Goal: Information Seeking & Learning: Understand process/instructions

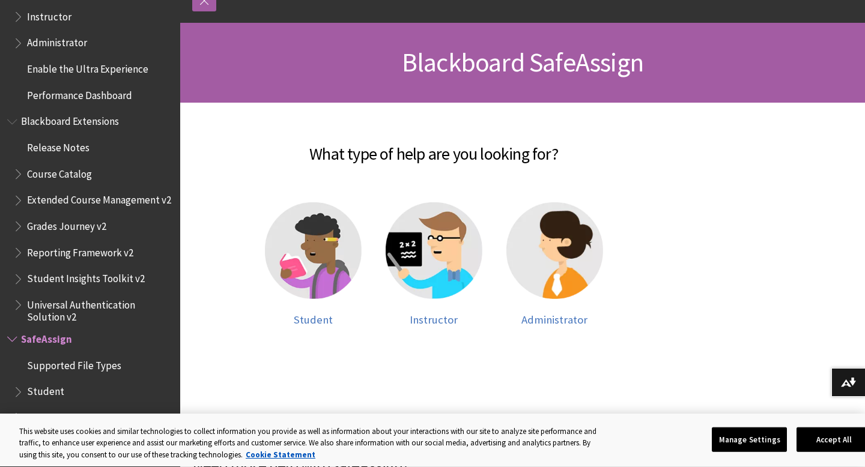
scroll to position [159, 0]
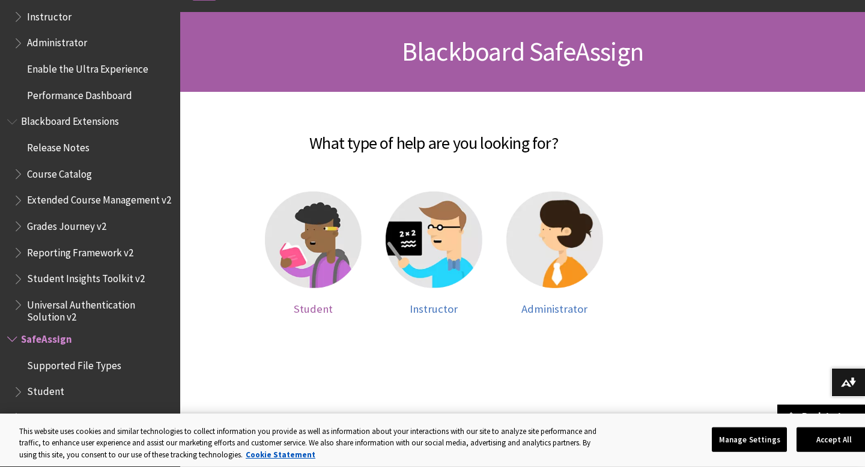
click at [311, 251] on img at bounding box center [313, 240] width 97 height 97
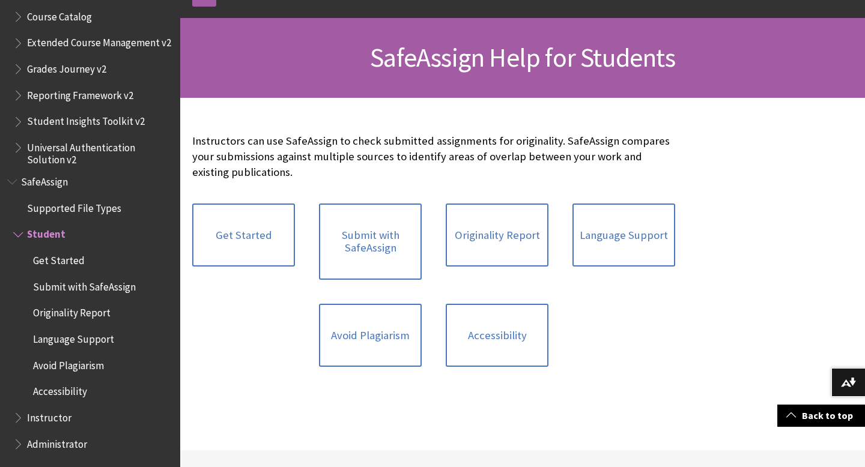
scroll to position [156, 0]
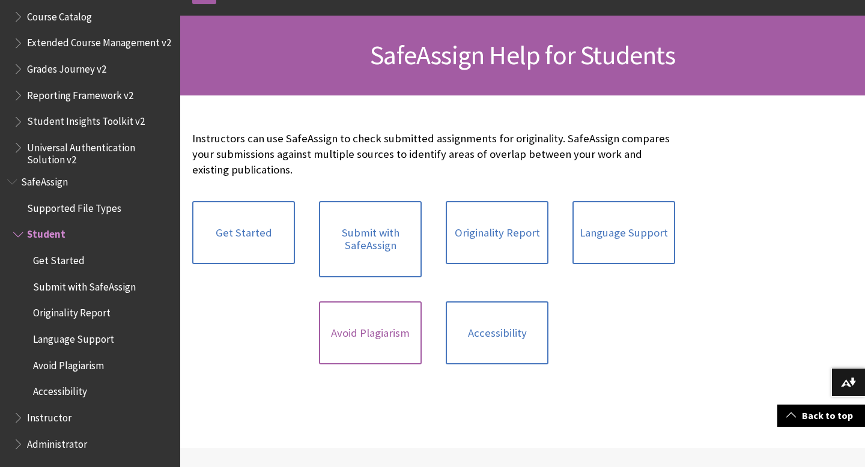
click at [377, 348] on link "Avoid Plagiarism" at bounding box center [370, 333] width 103 height 64
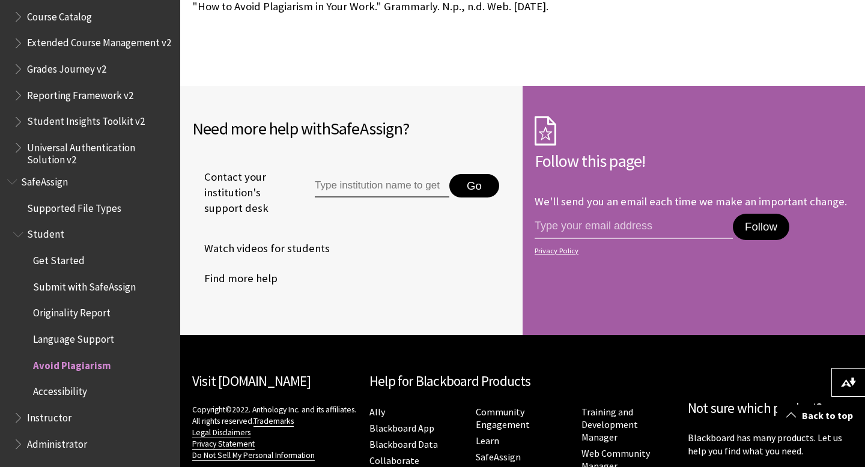
scroll to position [1299, 0]
